Goal: Transaction & Acquisition: Purchase product/service

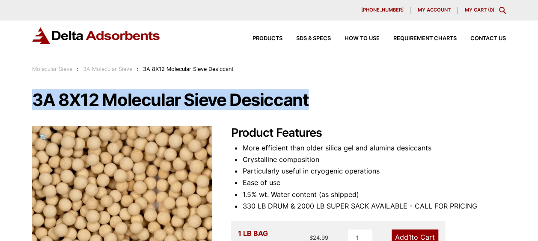
drag, startPoint x: 309, startPoint y: 101, endPoint x: 34, endPoint y: 104, distance: 274.9
click at [34, 104] on h1 "3A 8X12 Molecular Sieve Desiccant" at bounding box center [269, 100] width 474 height 18
copy h1 "3A 8X12 Molecular Sieve Desiccant"
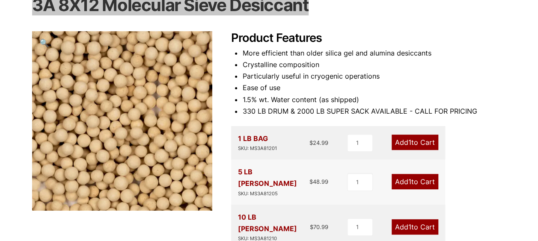
scroll to position [128, 0]
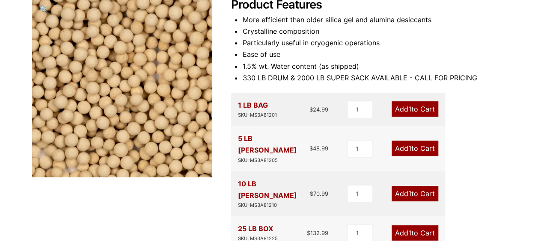
click at [261, 139] on div "5 LB PAIL SKU: MS3A81205" at bounding box center [273, 148] width 71 height 31
drag, startPoint x: 261, startPoint y: 139, endPoint x: 311, endPoint y: 151, distance: 51.5
click at [311, 151] on div "5 LB PAIL SKU: MS3A81205 $ 48.99" at bounding box center [283, 148] width 90 height 31
drag, startPoint x: 311, startPoint y: 151, endPoint x: 279, endPoint y: 163, distance: 34.4
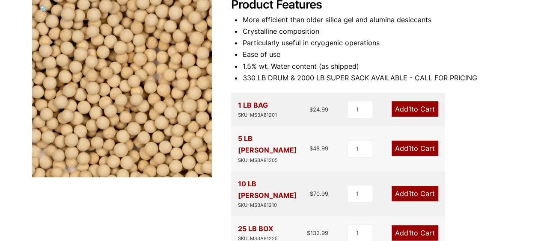
click at [279, 172] on div "10 LB PAIL SKU: MS3A81210 $ 70.99 1 Add 1 to Cart" at bounding box center [338, 194] width 214 height 45
drag, startPoint x: 277, startPoint y: 150, endPoint x: 235, endPoint y: 149, distance: 41.1
click at [235, 149] on div "5 LB PAIL SKU: MS3A81205 $ 48.99 1 Add 1 to Cart" at bounding box center [338, 148] width 214 height 45
copy div "SKU: MS3A81205"
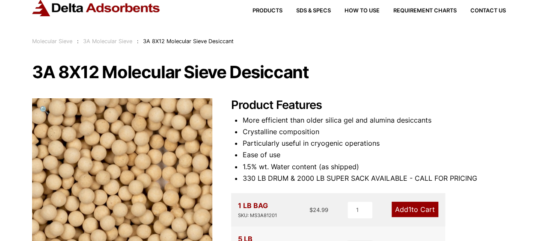
scroll to position [0, 0]
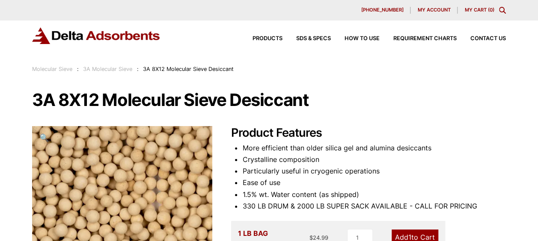
drag, startPoint x: 166, startPoint y: 37, endPoint x: 219, endPoint y: 37, distance: 53.1
click at [106, 35] on div "Products SDS & SPECS How to Use Requirement Charts Contact Us" at bounding box center [269, 35] width 474 height 17
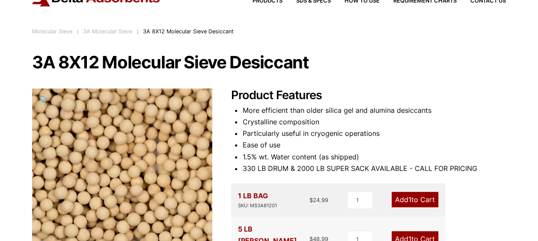
scroll to position [86, 0]
